Goal: Task Accomplishment & Management: Complete application form

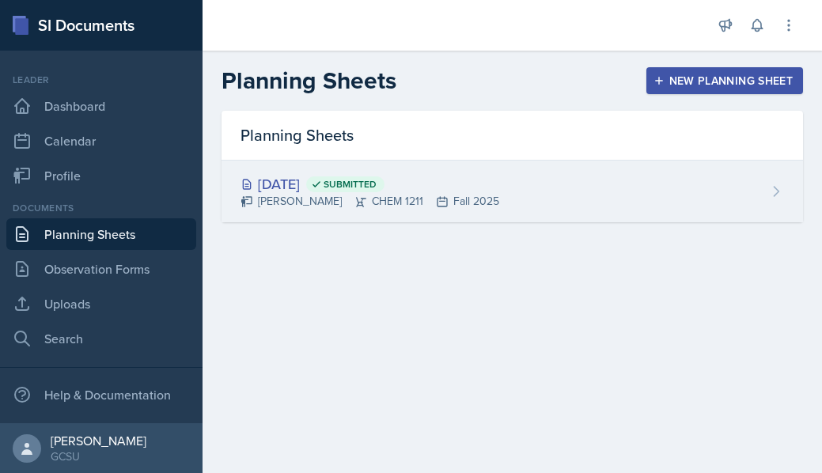
click at [298, 183] on div "[DATE] Submitted" at bounding box center [370, 183] width 259 height 21
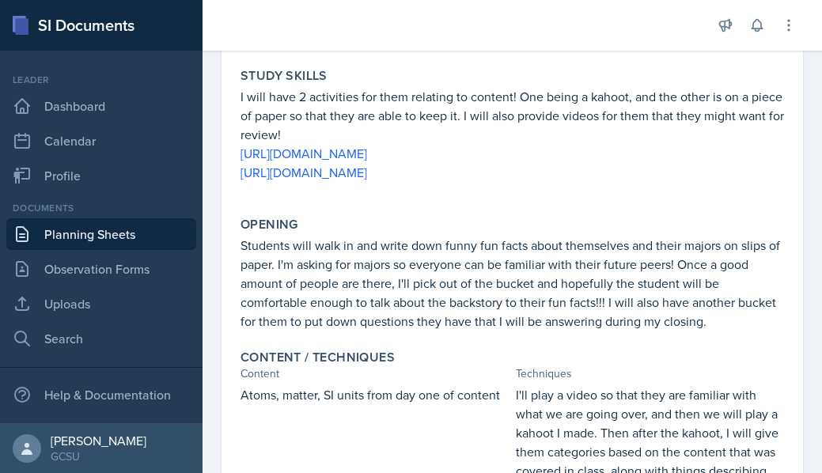
scroll to position [225, 0]
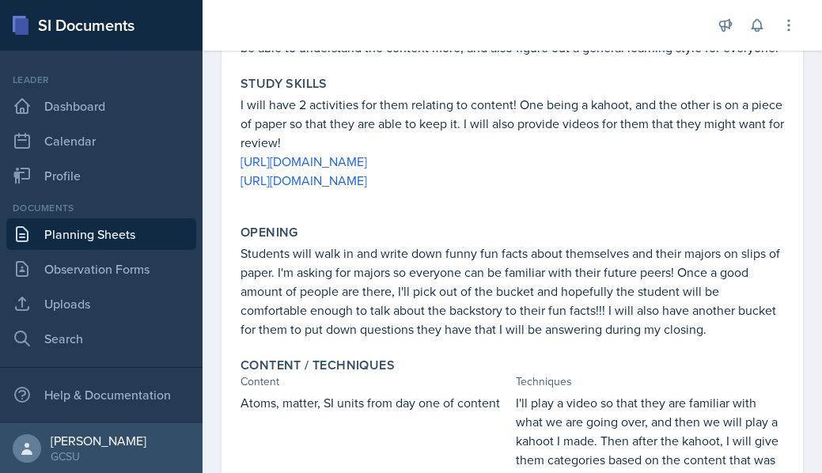
click at [120, 227] on link "Planning Sheets" at bounding box center [101, 234] width 190 height 32
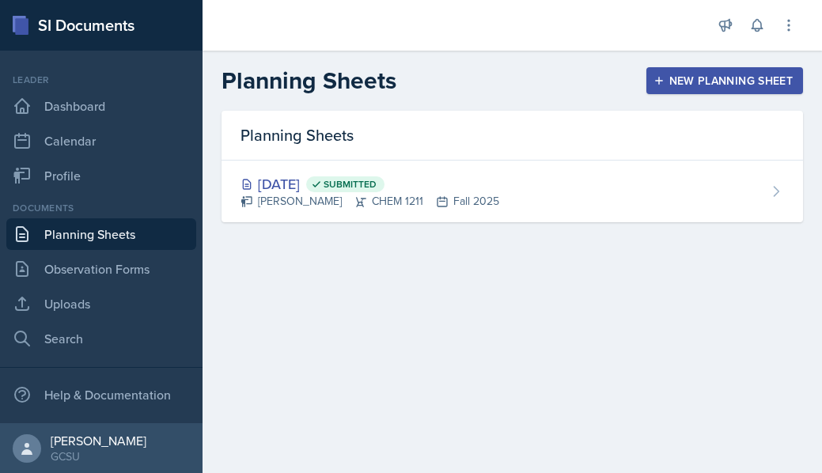
click at [675, 71] on button "New Planning Sheet" at bounding box center [724, 80] width 157 height 27
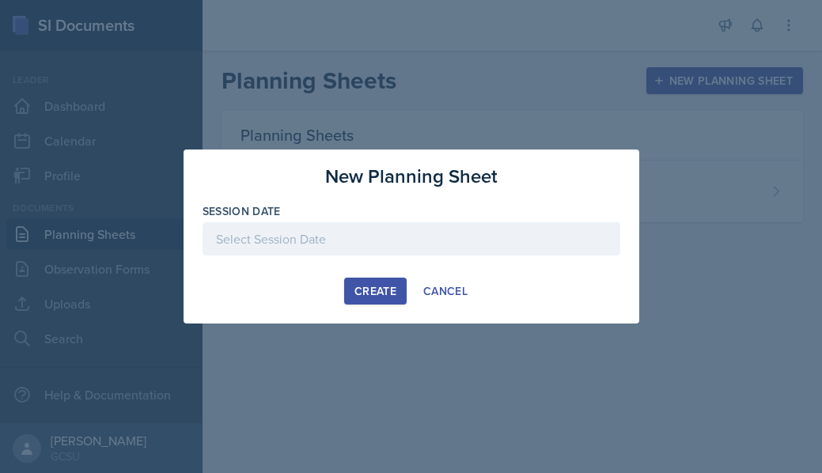
click at [256, 243] on div at bounding box center [412, 238] width 418 height 33
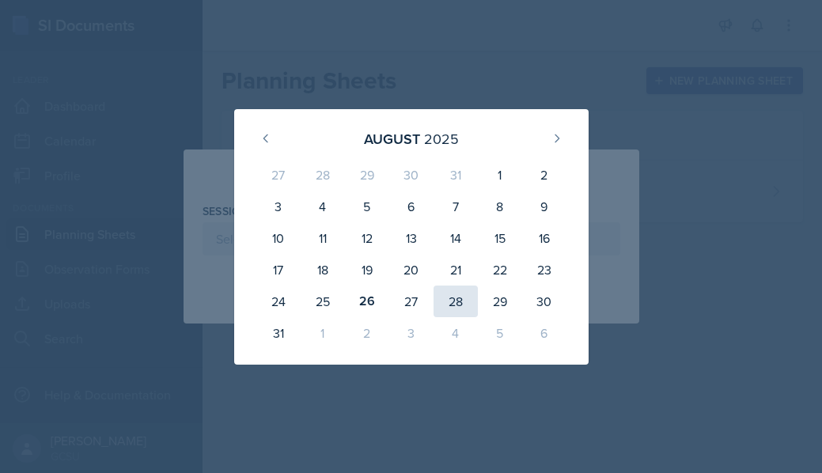
click at [456, 305] on div "28" at bounding box center [456, 302] width 44 height 32
type input "[DATE]"
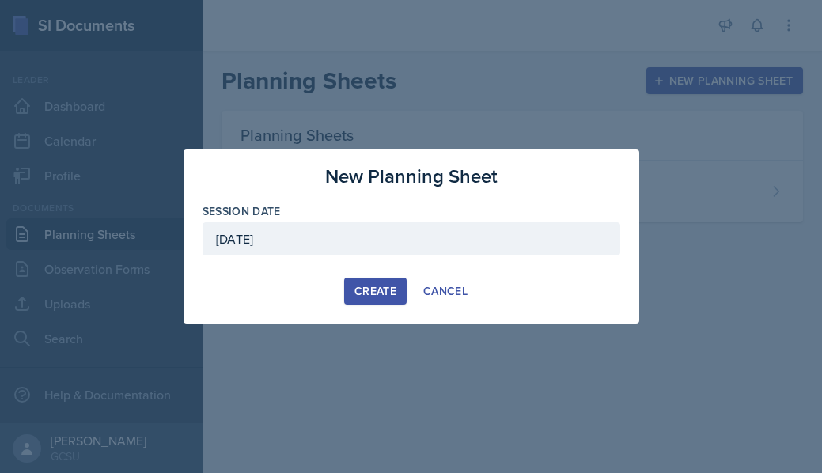
click at [372, 286] on div "Create" at bounding box center [375, 291] width 42 height 13
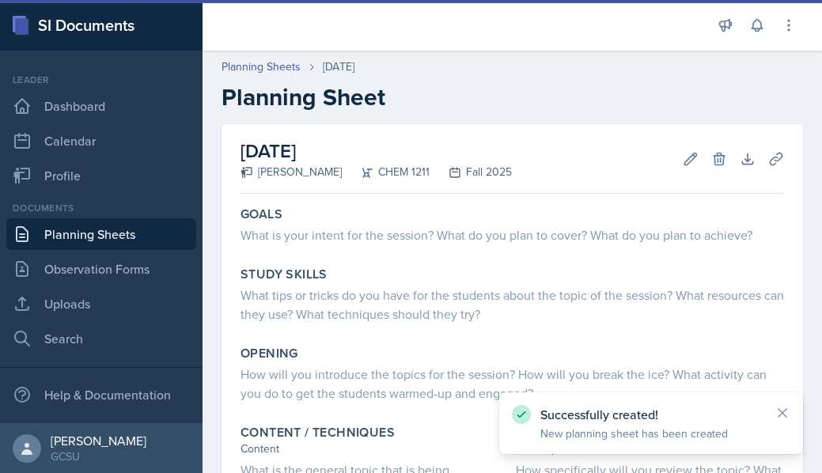
click at [782, 417] on icon at bounding box center [783, 413] width 16 height 16
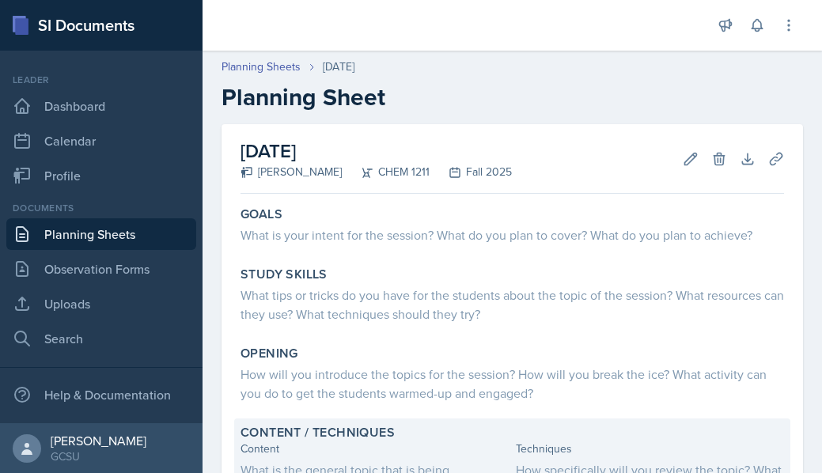
scroll to position [1, 0]
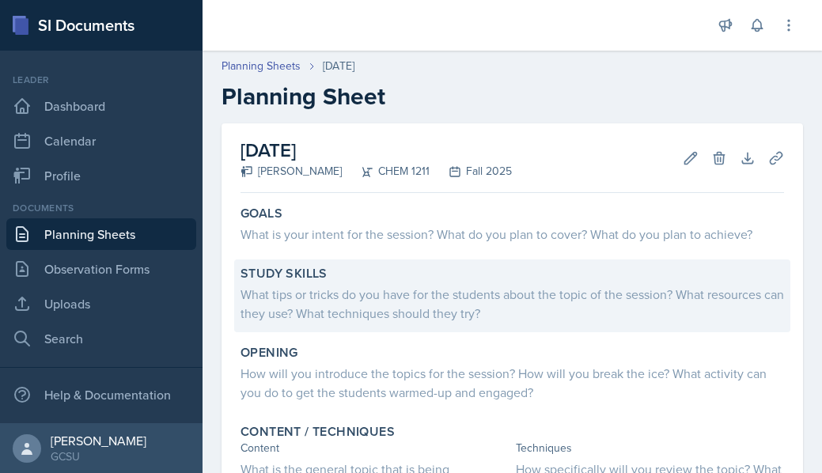
click at [293, 295] on div "What tips or tricks do you have for the students about the topic of the session…" at bounding box center [513, 304] width 544 height 38
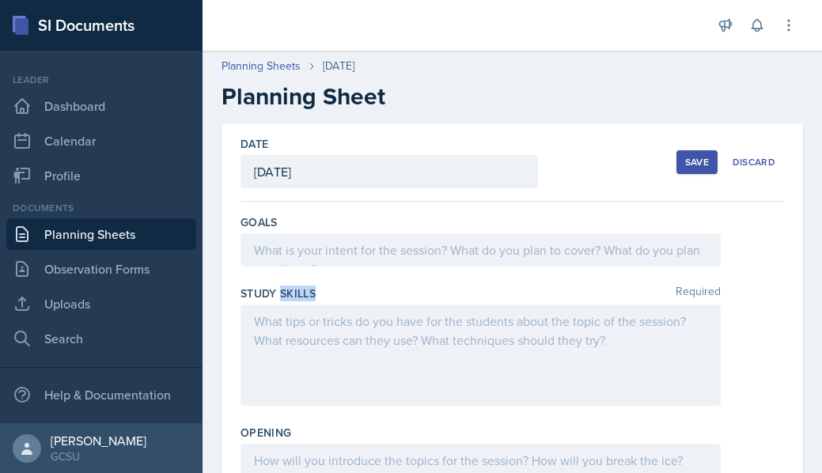
click at [293, 295] on label "Study Skills" at bounding box center [278, 294] width 75 height 16
click at [381, 340] on div at bounding box center [481, 355] width 480 height 101
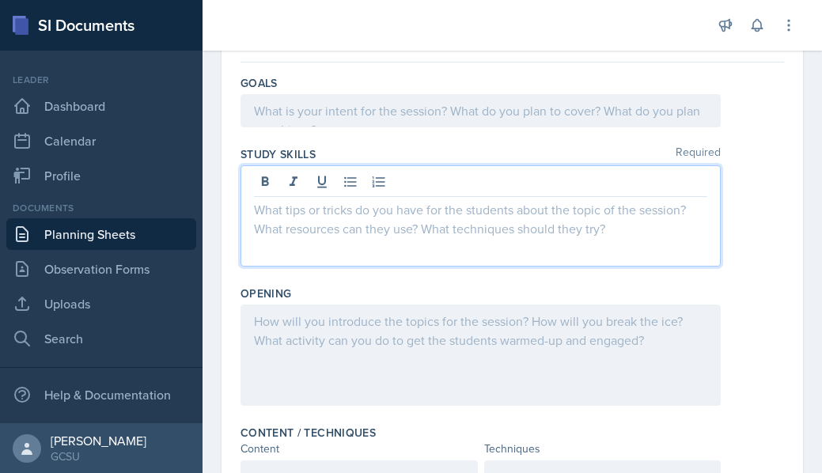
scroll to position [225, 0]
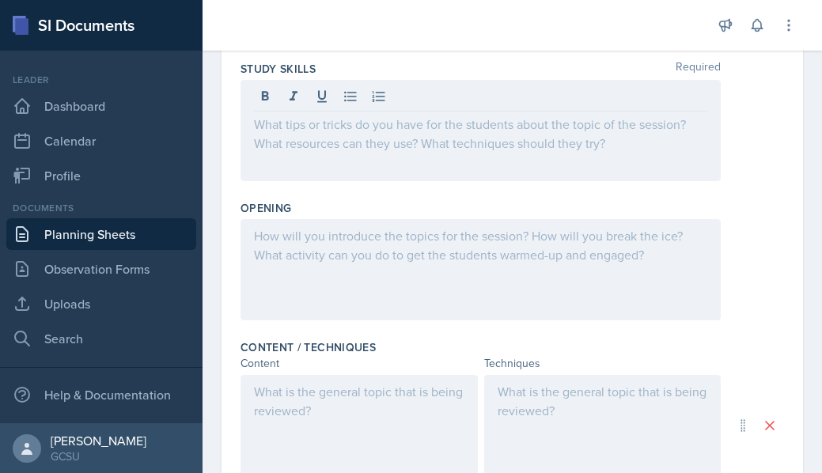
click at [405, 256] on div at bounding box center [481, 269] width 480 height 101
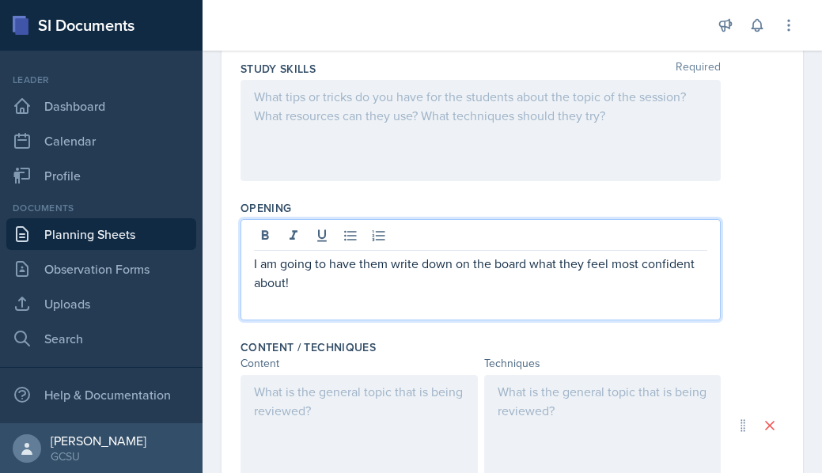
click at [390, 293] on div "I am going to have them write down on the board what they feel most confident a…" at bounding box center [481, 269] width 480 height 101
click at [339, 275] on p "I am going to have them write down on the board what they feel most confident a…" at bounding box center [480, 273] width 453 height 38
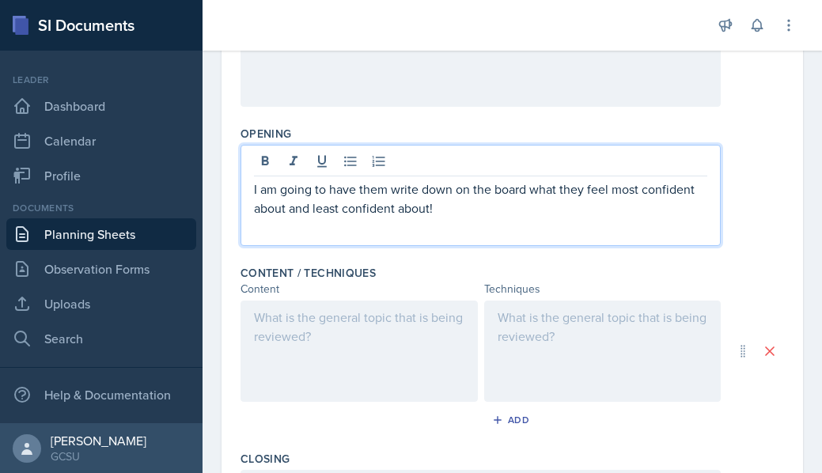
scroll to position [302, 0]
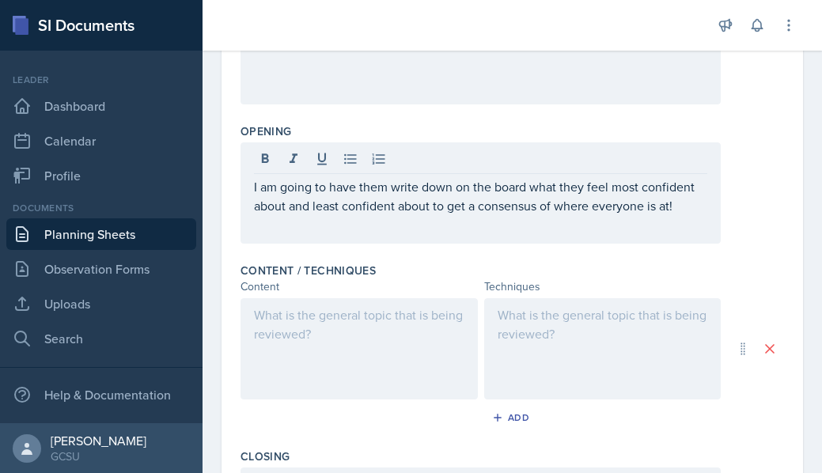
click at [470, 280] on div "Content" at bounding box center [359, 286] width 237 height 17
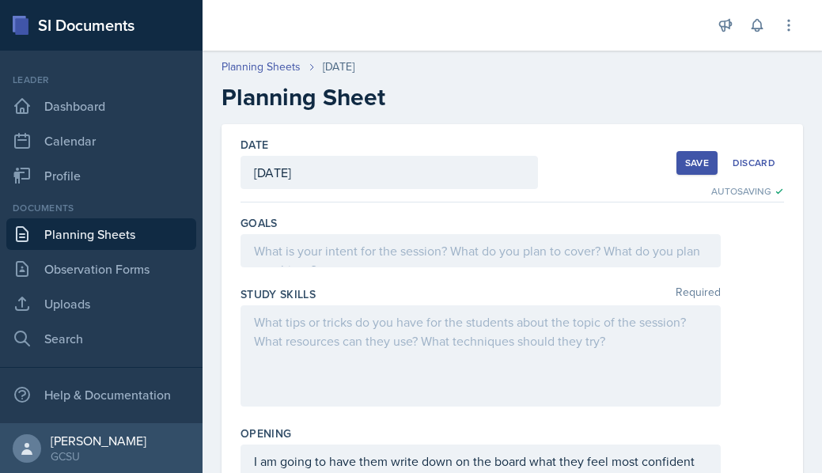
scroll to position [0, 0]
click at [708, 163] on div "Save" at bounding box center [697, 163] width 24 height 13
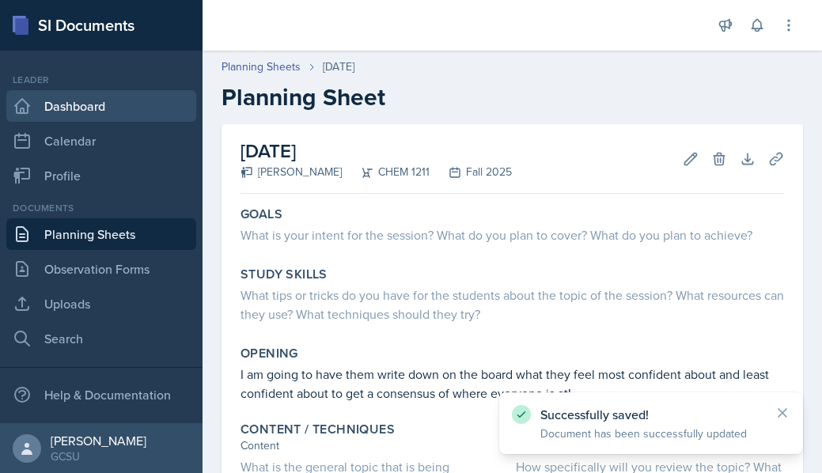
click at [103, 99] on link "Dashboard" at bounding box center [101, 106] width 190 height 32
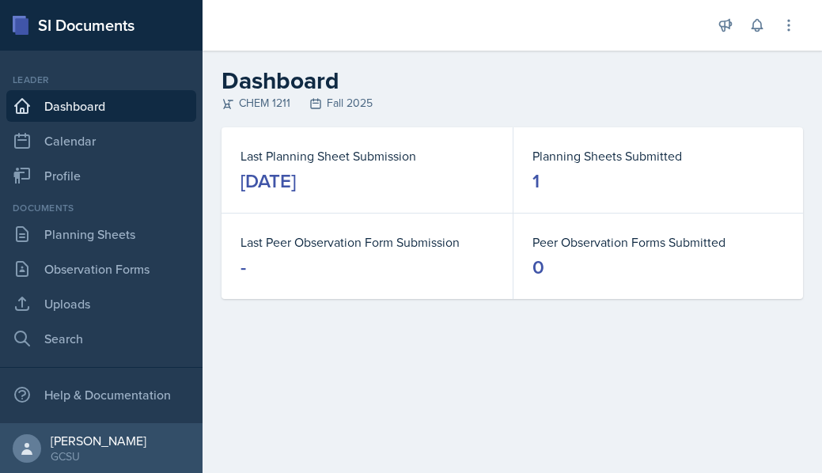
click at [122, 101] on link "Dashboard" at bounding box center [101, 106] width 190 height 32
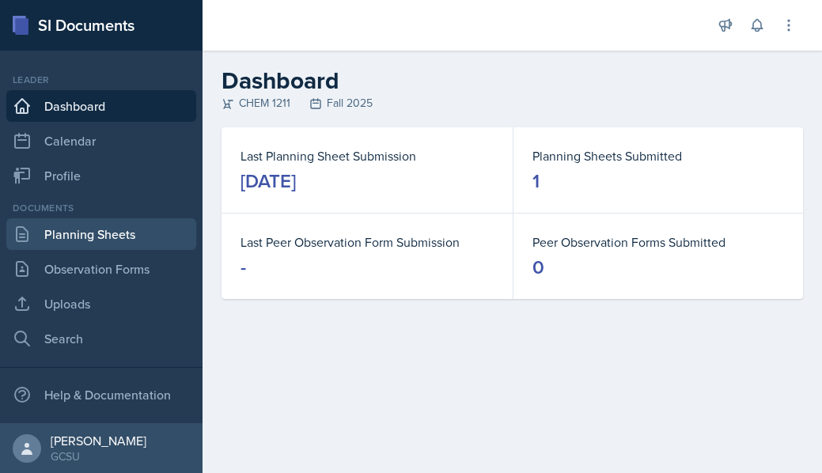
click at [89, 243] on link "Planning Sheets" at bounding box center [101, 234] width 190 height 32
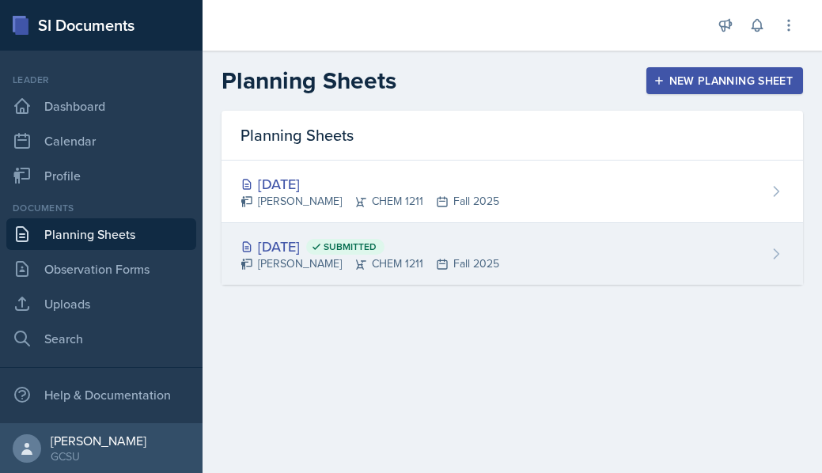
click at [301, 241] on div "[DATE] Submitted" at bounding box center [370, 246] width 259 height 21
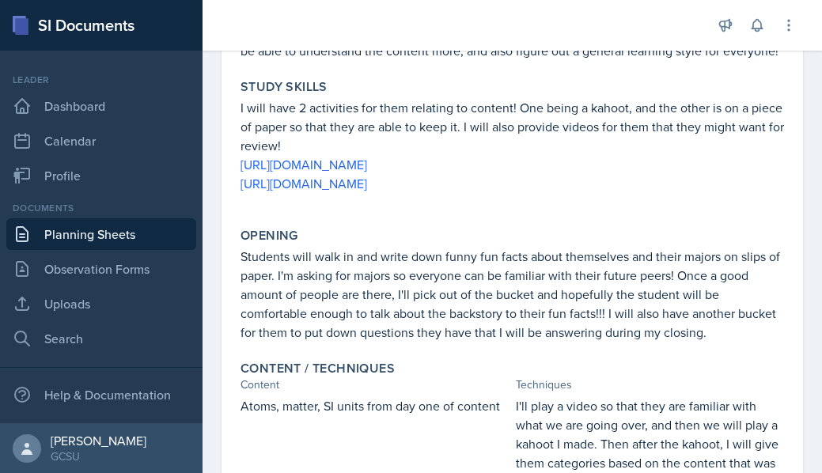
scroll to position [226, 0]
